Goal: Navigation & Orientation: Find specific page/section

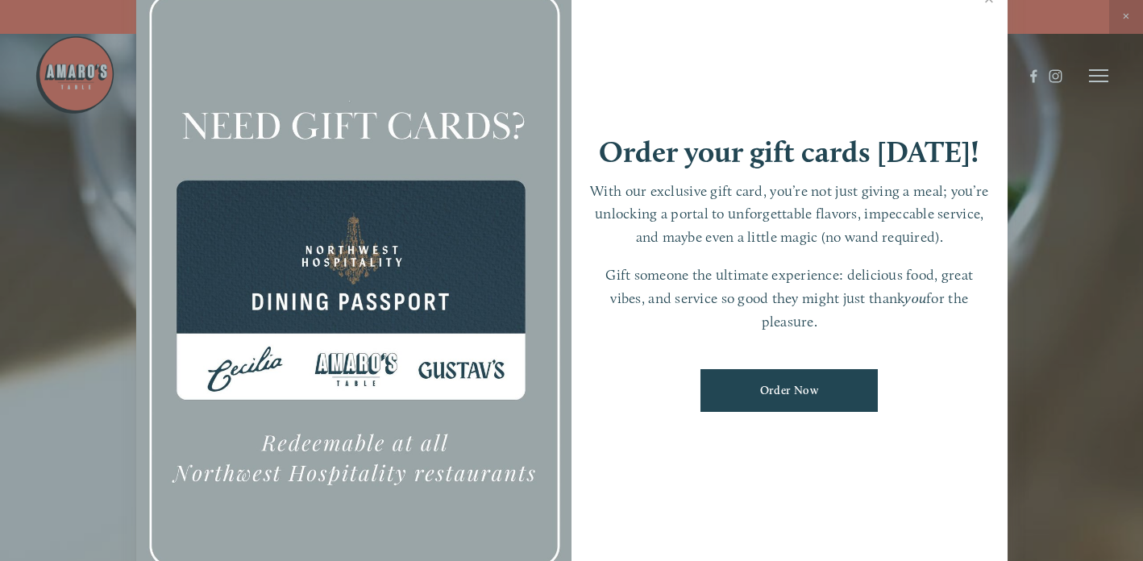
click at [73, 199] on div at bounding box center [571, 280] width 1143 height 561
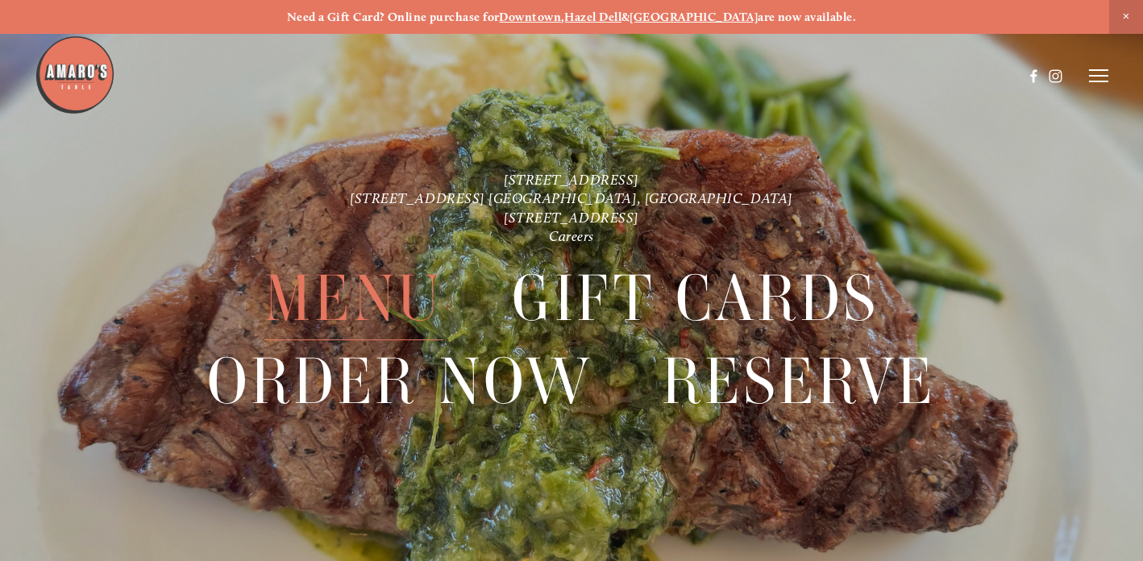
click at [342, 306] on span "Menu" at bounding box center [353, 298] width 179 height 83
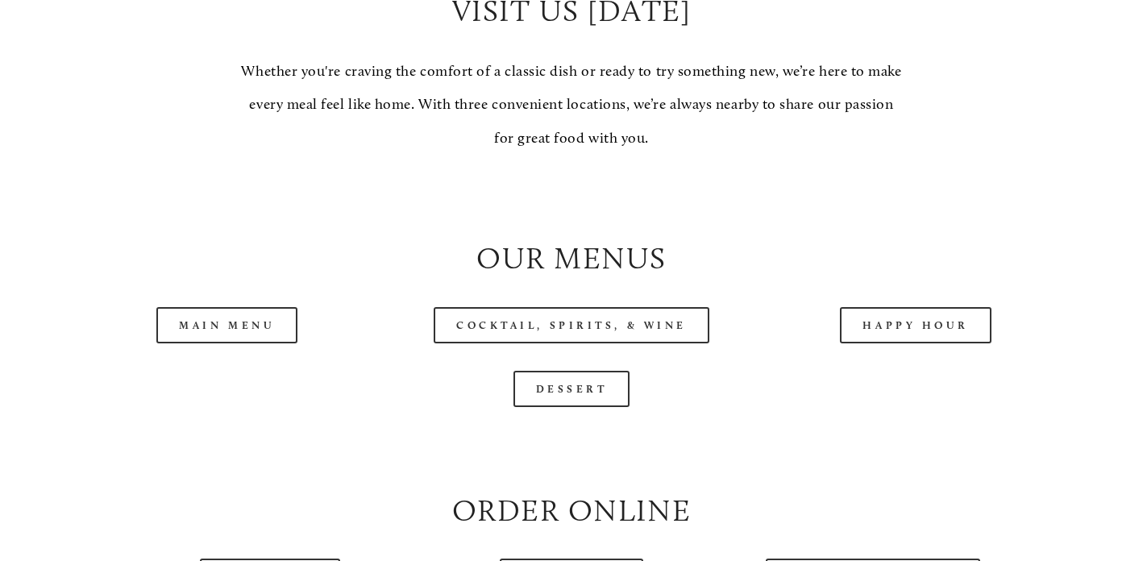
scroll to position [1440, 0]
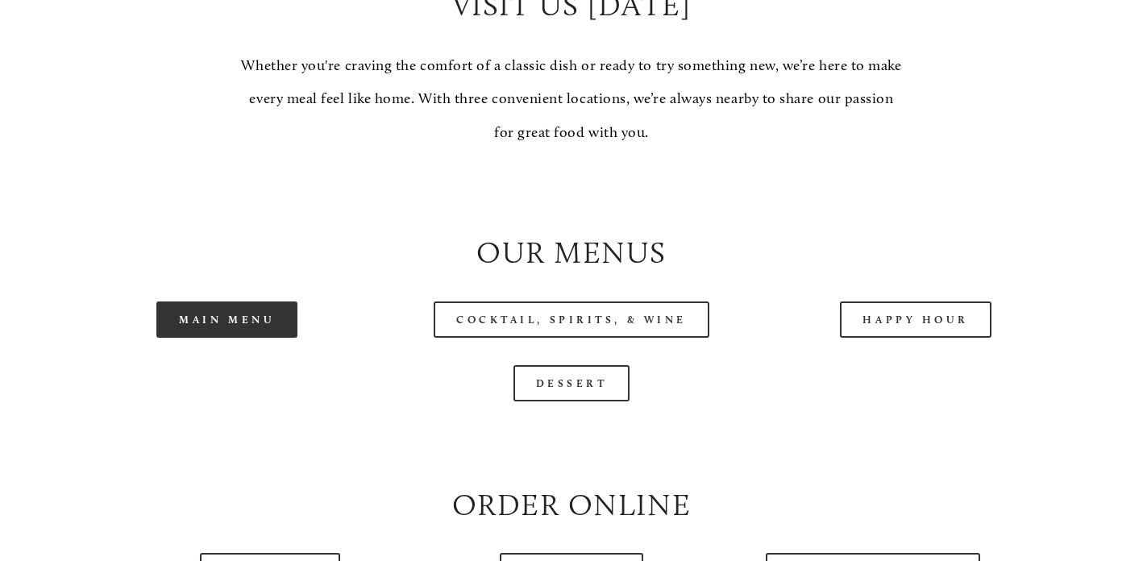
click at [245, 301] on link "Main Menu" at bounding box center [226, 319] width 141 height 36
